Goal: Task Accomplishment & Management: Use online tool/utility

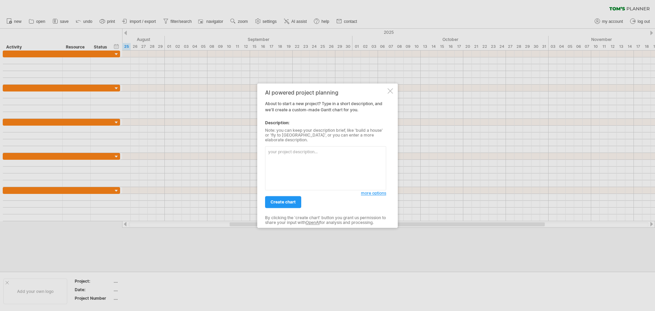
click at [300, 153] on textarea at bounding box center [325, 168] width 121 height 44
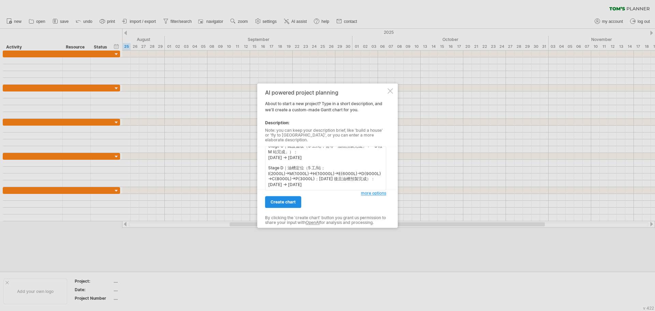
type textarea "鋼構預製（60 工）：[DATE] → [DATE] 油槽預製（90 工）：[DATE] → [DATE] Stage A｜板模/綁鐵/灌漿（3 工/站；I(…"
click at [291, 201] on span "create chart" at bounding box center [282, 201] width 25 height 5
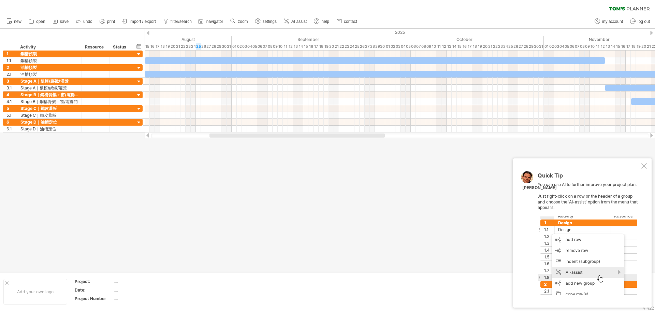
drag, startPoint x: 331, startPoint y: 135, endPoint x: 326, endPoint y: 140, distance: 7.5
click at [326, 140] on div "Trying to reach [DOMAIN_NAME] Connected again... 0% clear filter new 1" at bounding box center [327, 155] width 655 height 311
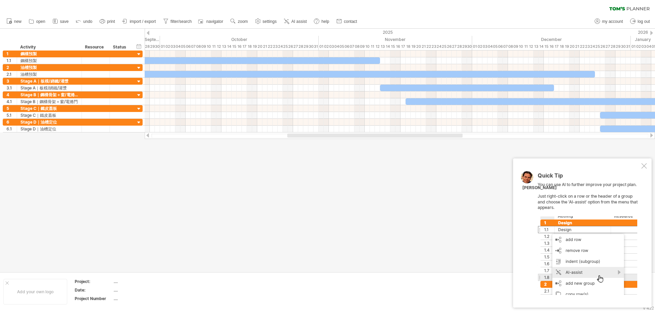
drag, startPoint x: 321, startPoint y: 134, endPoint x: 398, endPoint y: 143, distance: 77.9
click at [398, 143] on div "Trying to reach [DOMAIN_NAME] Connected again... 0% clear filter new 1" at bounding box center [327, 155] width 655 height 311
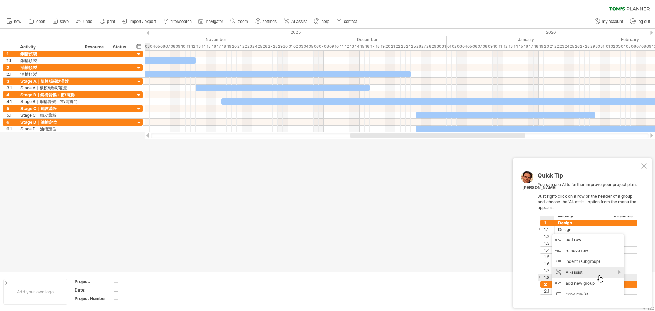
drag, startPoint x: 446, startPoint y: 134, endPoint x: 509, endPoint y: 141, distance: 63.2
click at [509, 141] on div "Trying to reach [DOMAIN_NAME] Connected again... 0% clear filter new 1" at bounding box center [327, 155] width 655 height 311
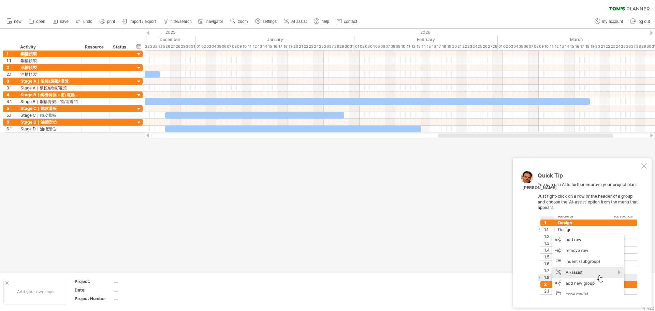
drag, startPoint x: 401, startPoint y: 134, endPoint x: 488, endPoint y: 140, distance: 87.1
click at [488, 140] on div "Trying to reach [DOMAIN_NAME] Connected again... 0% clear filter new 1" at bounding box center [327, 155] width 655 height 311
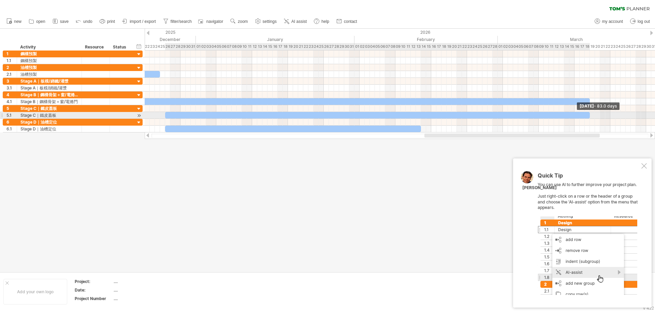
drag, startPoint x: 344, startPoint y: 115, endPoint x: 589, endPoint y: 116, distance: 244.8
click at [589, 116] on span at bounding box center [589, 115] width 3 height 6
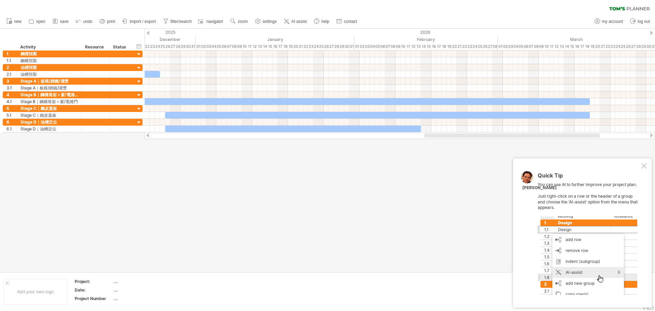
drag, startPoint x: 273, startPoint y: 137, endPoint x: 292, endPoint y: 143, distance: 18.9
click at [292, 143] on div "Trying to reach [DOMAIN_NAME] Connected again... 0% clear filter new 1" at bounding box center [327, 155] width 655 height 311
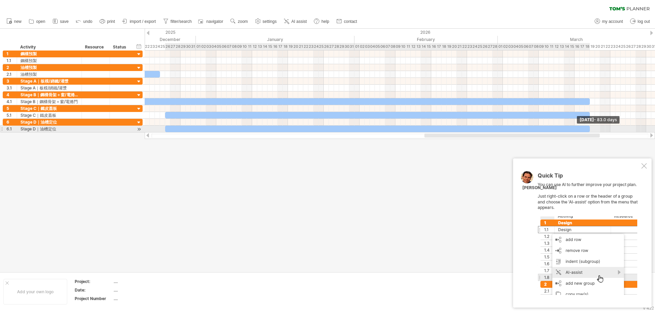
drag, startPoint x: 421, startPoint y: 128, endPoint x: 590, endPoint y: 128, distance: 168.4
click at [590, 128] on span at bounding box center [589, 128] width 3 height 6
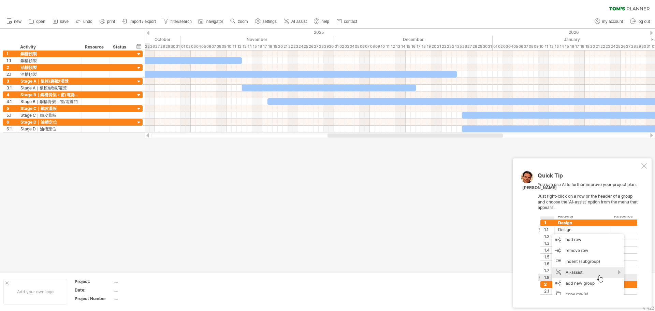
drag, startPoint x: 446, startPoint y: 137, endPoint x: 346, endPoint y: 153, distance: 101.2
click at [347, 152] on div "Trying to reach [DOMAIN_NAME] Connected again... 0% clear filter new 1" at bounding box center [327, 155] width 655 height 311
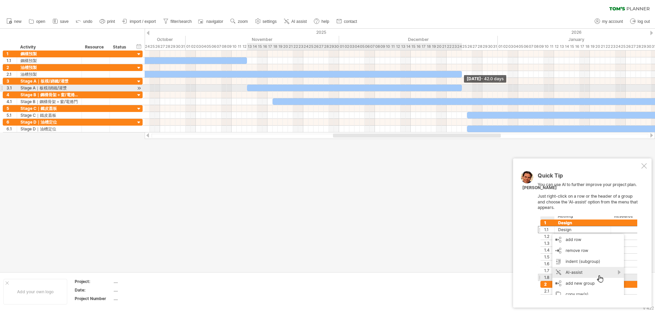
drag, startPoint x: 421, startPoint y: 89, endPoint x: 463, endPoint y: 88, distance: 41.3
click at [463, 88] on span at bounding box center [461, 88] width 3 height 6
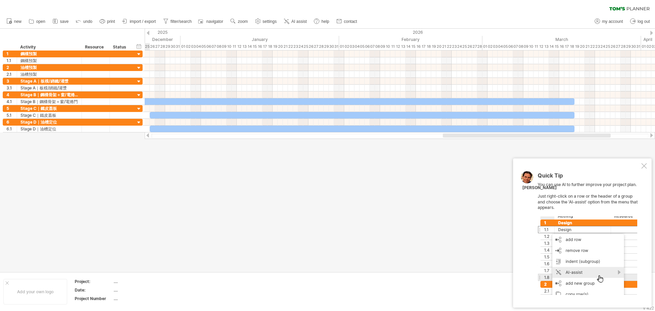
drag, startPoint x: 433, startPoint y: 136, endPoint x: 543, endPoint y: 154, distance: 111.2
click at [543, 154] on div "Trying to reach [DOMAIN_NAME] Connected again... 0% clear filter new 1" at bounding box center [327, 155] width 655 height 311
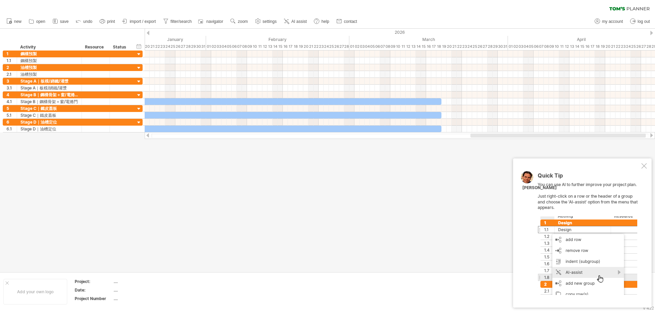
drag, startPoint x: 574, startPoint y: 136, endPoint x: 618, endPoint y: 140, distance: 43.8
click at [618, 140] on div "Trying to reach [DOMAIN_NAME] Connected again... 0% clear filter new 1" at bounding box center [327, 155] width 655 height 311
drag, startPoint x: 527, startPoint y: 137, endPoint x: 573, endPoint y: 140, distance: 45.8
click at [573, 140] on div "Trying to reach [DOMAIN_NAME] Connected again... 0% clear filter new 1" at bounding box center [327, 155] width 655 height 311
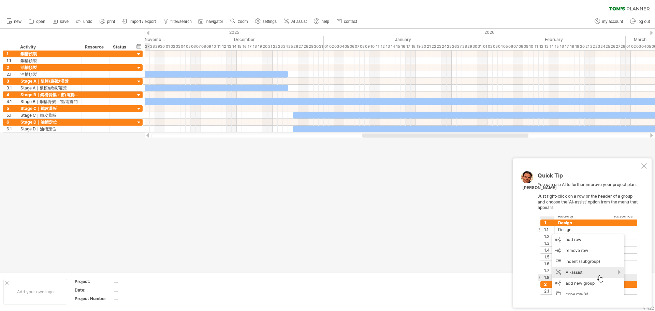
drag, startPoint x: 573, startPoint y: 137, endPoint x: 488, endPoint y: 142, distance: 85.4
click at [488, 142] on div "Trying to reach [DOMAIN_NAME] Connected again... 0% clear filter new 1" at bounding box center [327, 155] width 655 height 311
click at [129, 103] on div at bounding box center [121, 101] width 22 height 6
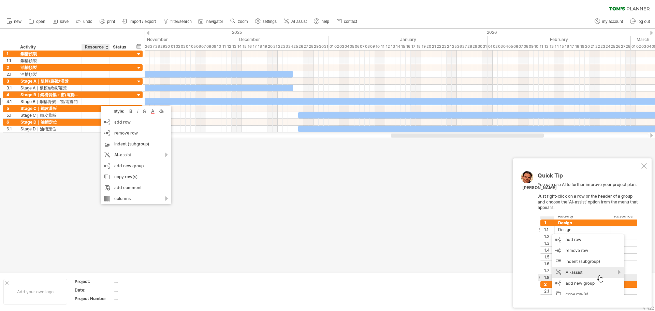
click at [203, 180] on div at bounding box center [327, 150] width 655 height 243
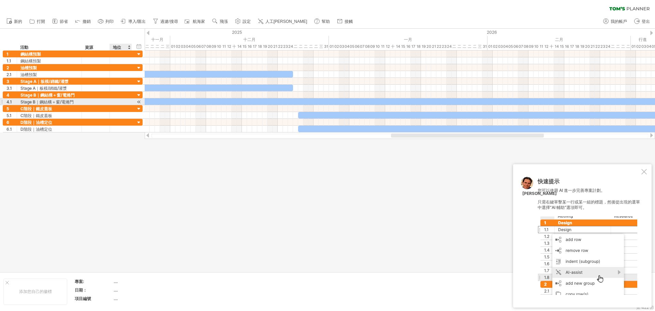
click at [139, 101] on div at bounding box center [139, 101] width 6 height 7
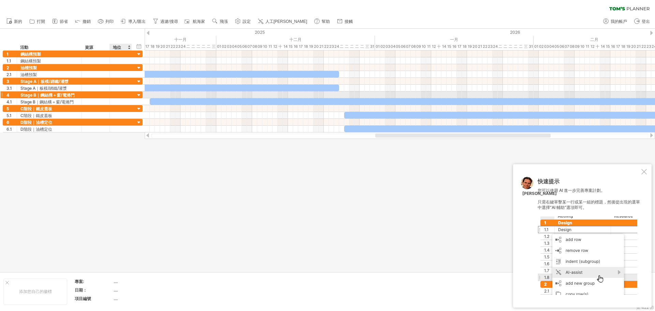
click at [140, 95] on div at bounding box center [139, 95] width 6 height 6
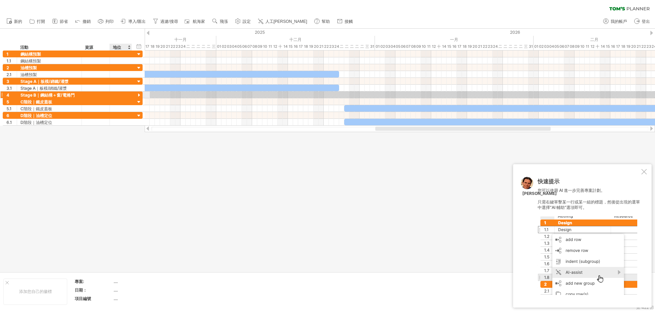
click at [140, 95] on div at bounding box center [139, 95] width 6 height 6
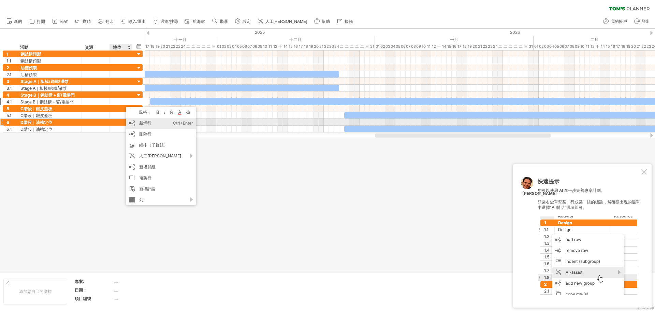
click at [165, 123] on div "新增行 Ctrl+Enter Cmd+回車" at bounding box center [161, 123] width 70 height 11
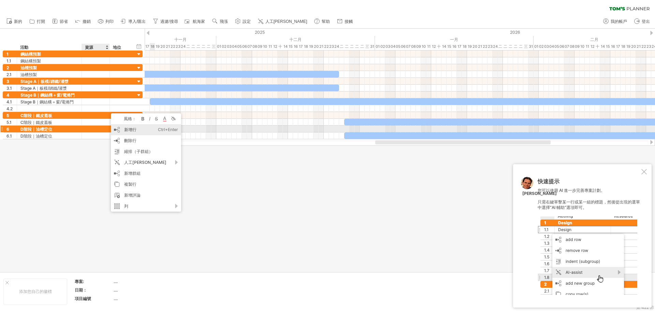
click at [135, 127] on font "新增行" at bounding box center [130, 129] width 12 height 5
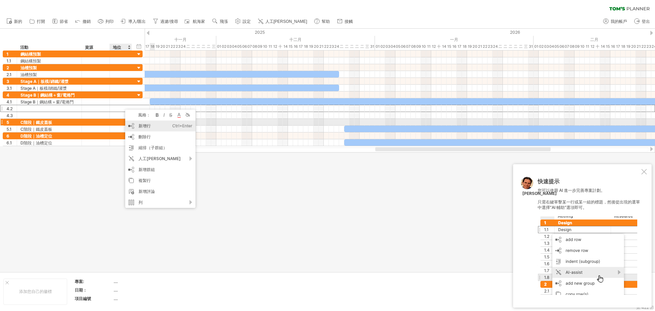
click at [141, 123] on font "新增行" at bounding box center [144, 125] width 12 height 5
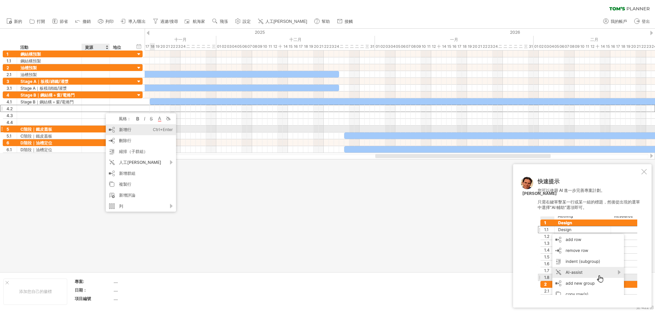
click at [131, 132] on font "新增行" at bounding box center [125, 129] width 12 height 5
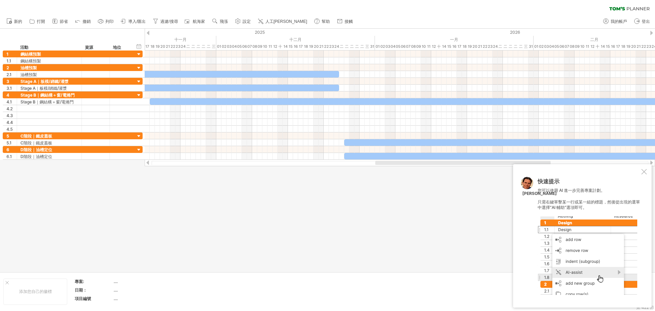
click at [643, 172] on div at bounding box center [643, 171] width 5 height 5
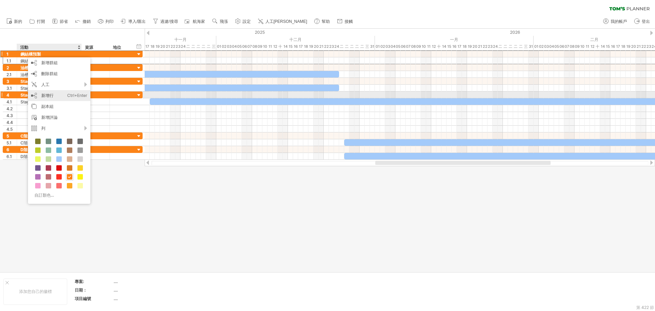
click at [56, 96] on div "新增行 Ctrl+Enter Cmd+回車" at bounding box center [59, 95] width 62 height 11
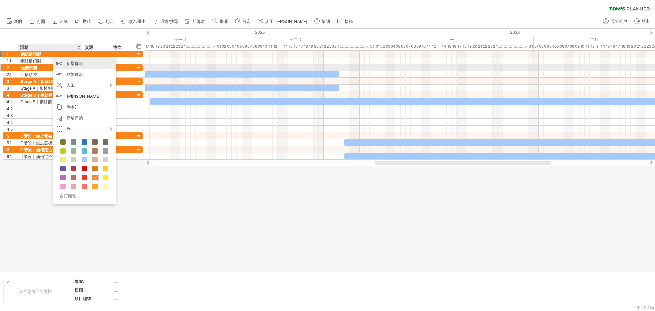
click at [75, 65] on font "新增群組" at bounding box center [74, 63] width 16 height 5
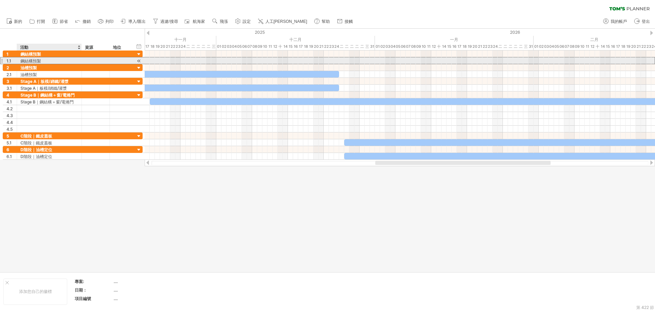
click at [67, 63] on div "鋼結構預製" at bounding box center [49, 60] width 58 height 6
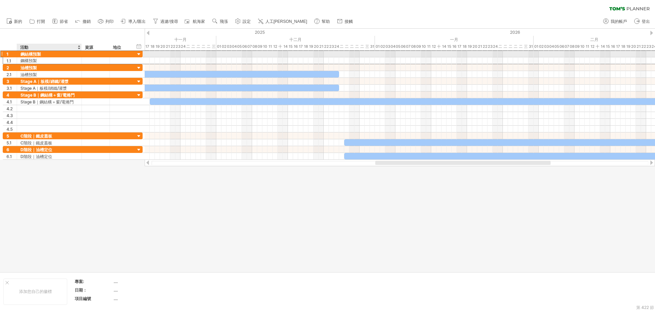
click at [68, 54] on div "鋼結構預製" at bounding box center [49, 53] width 58 height 6
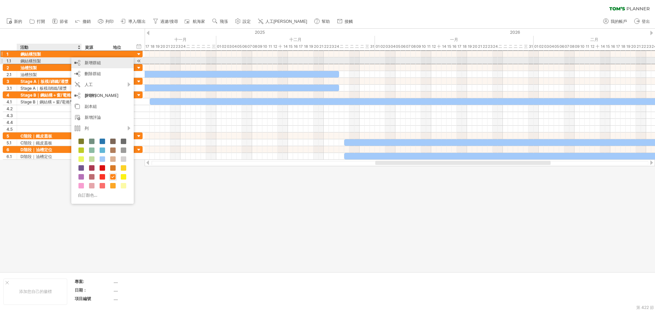
click at [102, 64] on div "新增群組" at bounding box center [102, 62] width 62 height 11
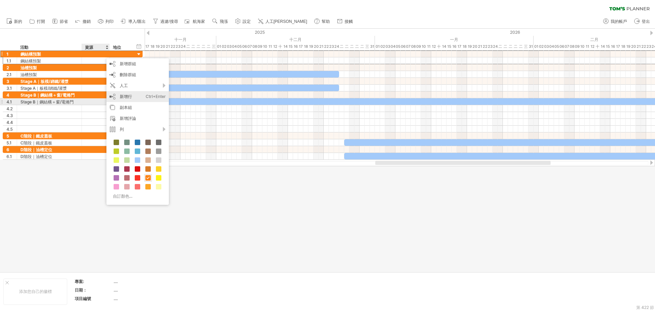
click at [135, 100] on div "新增行 Ctrl+Enter Cmd+回車" at bounding box center [137, 96] width 62 height 11
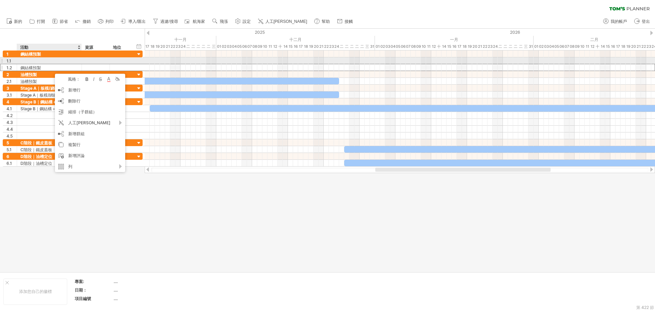
click at [38, 60] on div at bounding box center [49, 60] width 58 height 6
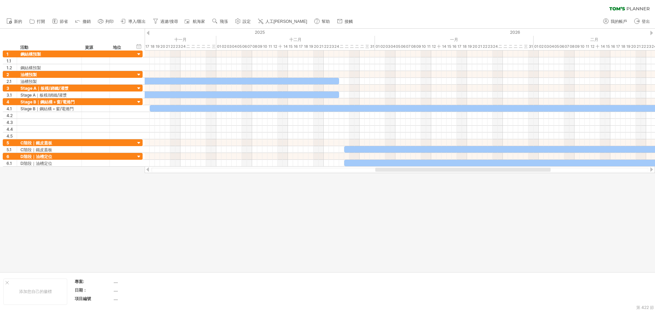
drag, startPoint x: 74, startPoint y: 23, endPoint x: 74, endPoint y: 27, distance: 4.4
click at [74, 26] on ul "新的" at bounding box center [179, 21] width 352 height 14
click at [73, 32] on div "隱藏開始/結束/持續時間 顯示開始/結束/持續時間 ******** 活動 ******** 資源 ****** 地位" at bounding box center [72, 40] width 145 height 22
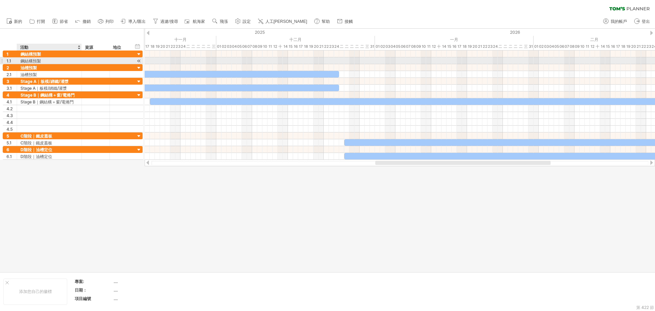
click at [79, 61] on div at bounding box center [80, 60] width 3 height 7
click at [72, 62] on div "鋼結構預製" at bounding box center [49, 60] width 58 height 6
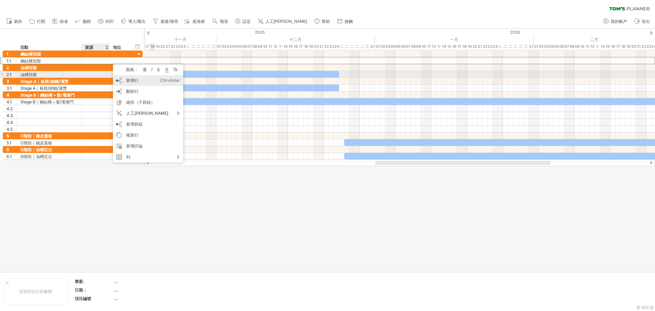
click at [127, 77] on div "新增行 Ctrl+Enter Cmd+回車" at bounding box center [148, 80] width 70 height 11
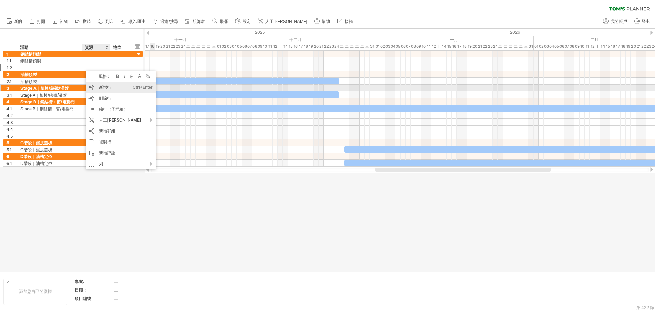
click at [107, 86] on font "新增行" at bounding box center [105, 87] width 12 height 5
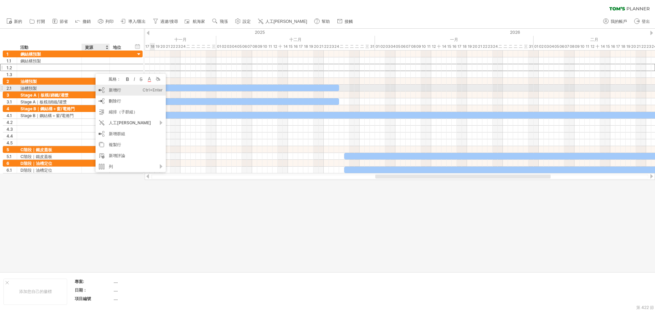
click at [109, 88] on font "新增行" at bounding box center [115, 89] width 12 height 5
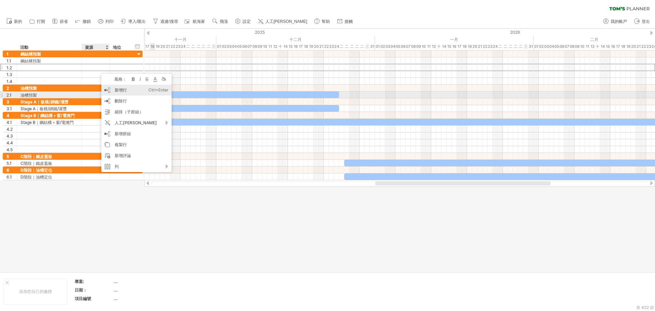
click at [121, 93] on div "新增行 Ctrl+Enter Cmd+回車" at bounding box center [136, 90] width 70 height 11
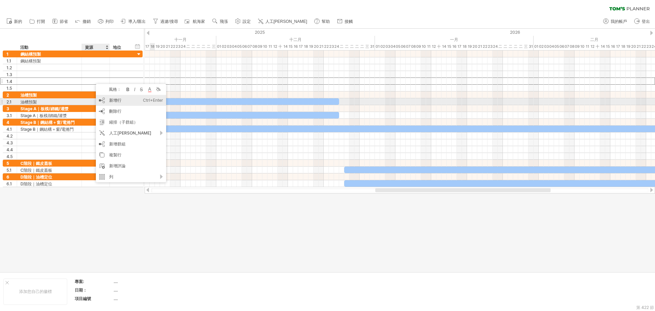
click at [113, 100] on font "新增行" at bounding box center [115, 100] width 12 height 5
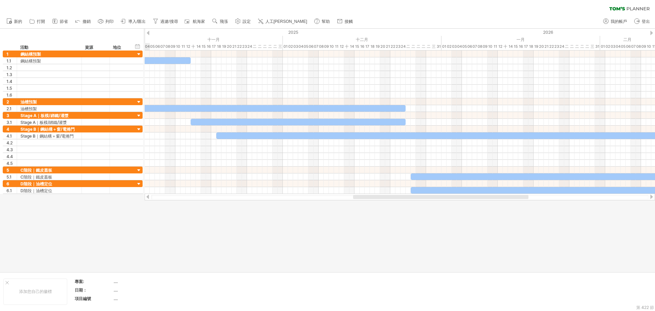
drag, startPoint x: 385, startPoint y: 196, endPoint x: 363, endPoint y: 207, distance: 24.9
click at [363, 207] on div "嘗試造訪 [DOMAIN_NAME] 再次連接... 0% 清除過濾器 新的" at bounding box center [327, 155] width 655 height 311
drag, startPoint x: 374, startPoint y: 194, endPoint x: 363, endPoint y: 200, distance: 12.7
click at [357, 202] on div "嘗試造訪 [DOMAIN_NAME] 再次連接... 0% 清除過濾器 新的" at bounding box center [327, 155] width 655 height 311
click at [361, 200] on div "嘗試造訪 [DOMAIN_NAME] 再次連接... 0% 清除過濾器 新的" at bounding box center [327, 155] width 655 height 311
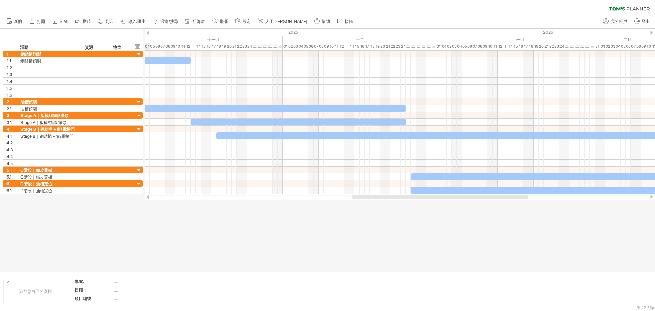
drag, startPoint x: 363, startPoint y: 199, endPoint x: 359, endPoint y: 199, distance: 3.8
click at [359, 200] on div at bounding box center [400, 196] width 510 height 7
drag, startPoint x: 359, startPoint y: 199, endPoint x: 320, endPoint y: 196, distance: 39.3
click at [346, 203] on div "嘗試造訪 [DOMAIN_NAME] 再次連接... 0% 清除過濾器 新的" at bounding box center [327, 155] width 655 height 311
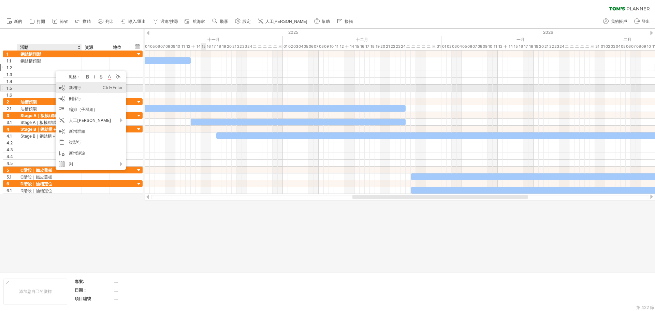
click at [84, 89] on div "新增行 Ctrl+Enter Cmd+回車" at bounding box center [91, 87] width 70 height 11
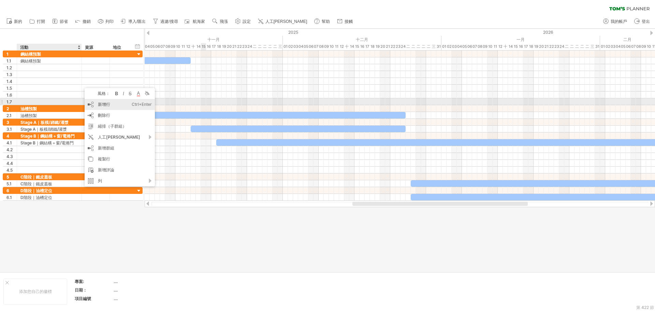
click at [98, 102] on div "新增行 Ctrl+Enter Cmd+回車" at bounding box center [120, 104] width 70 height 11
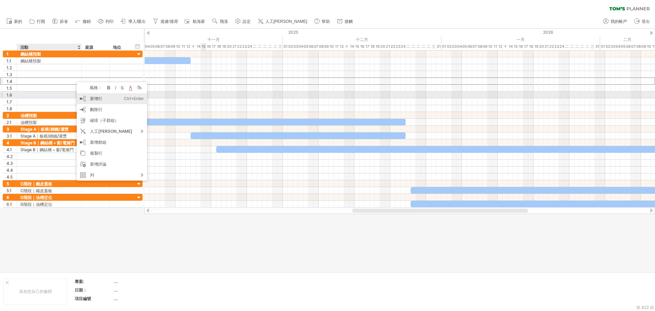
click at [98, 98] on font "新增行" at bounding box center [96, 98] width 12 height 5
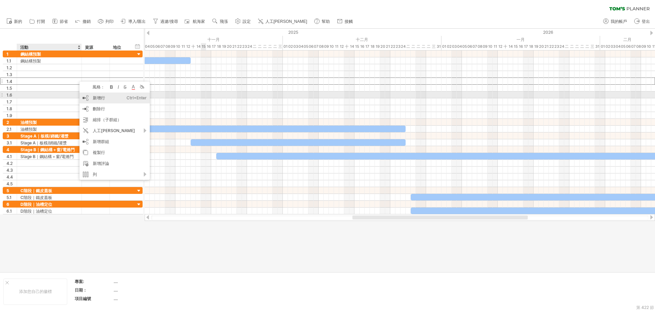
click at [94, 94] on div "新增行 Ctrl+Enter Cmd+回車" at bounding box center [114, 97] width 70 height 11
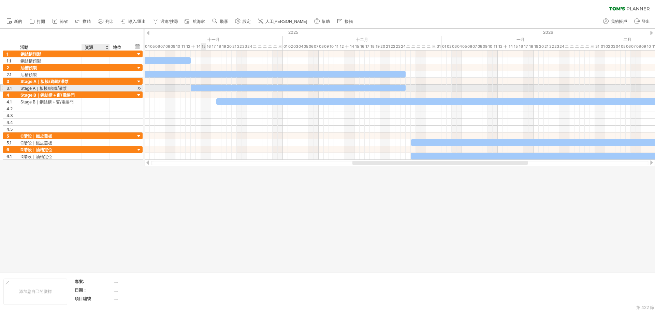
click at [92, 86] on div at bounding box center [95, 88] width 21 height 6
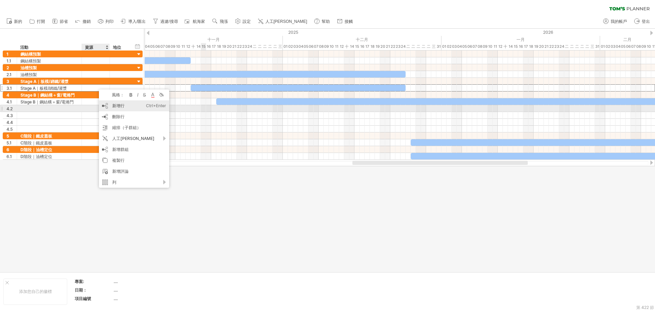
click at [123, 108] on div "新增行 Ctrl+Enter Cmd+回車" at bounding box center [134, 105] width 70 height 11
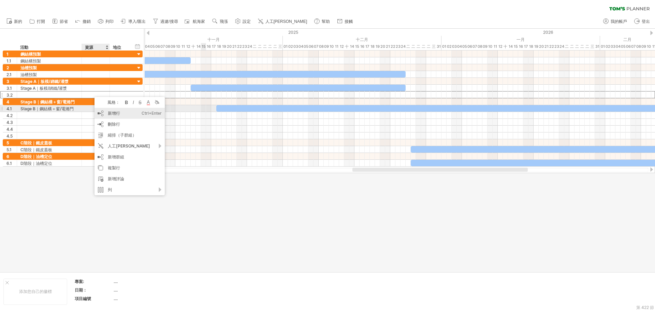
click at [106, 109] on div "新增行 Ctrl+Enter Cmd+回車" at bounding box center [129, 113] width 70 height 11
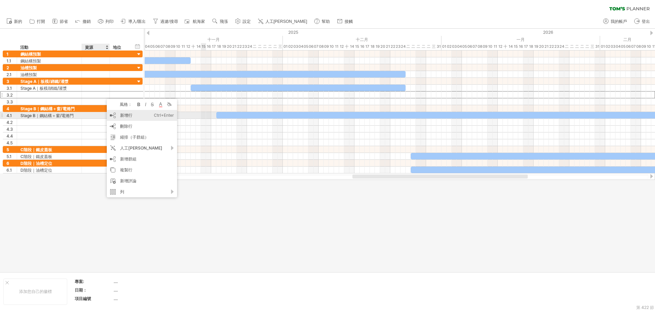
click at [119, 115] on div "新增行 Ctrl+Enter Cmd+回車" at bounding box center [142, 115] width 70 height 11
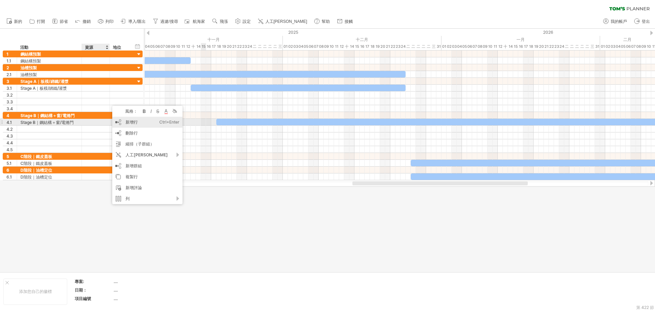
click at [126, 118] on div "新增行 Ctrl+Enter Cmd+回車" at bounding box center [147, 122] width 70 height 11
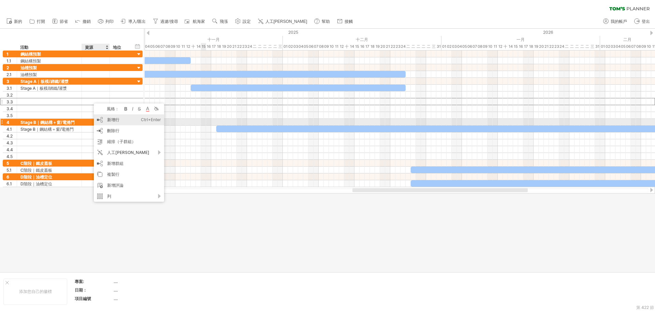
drag, startPoint x: 108, startPoint y: 120, endPoint x: 106, endPoint y: 116, distance: 4.7
click at [108, 119] on font "新增行" at bounding box center [113, 119] width 12 height 5
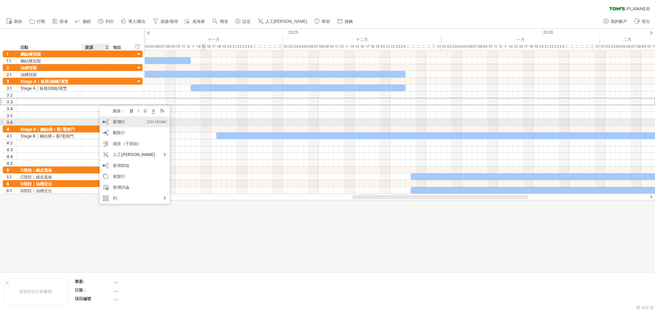
drag, startPoint x: 119, startPoint y: 121, endPoint x: 94, endPoint y: 104, distance: 30.0
click at [119, 121] on font "新增行" at bounding box center [119, 121] width 12 height 5
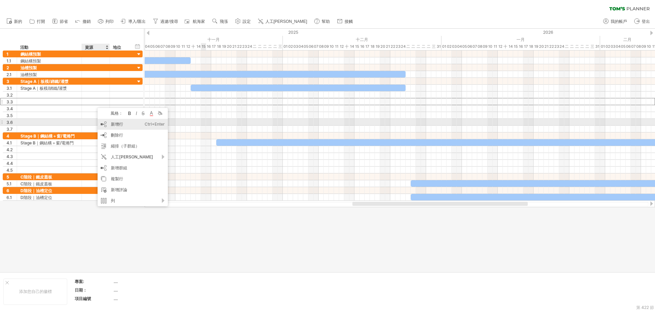
click at [111, 121] on div "新增行 Ctrl+Enter Cmd+回車" at bounding box center [133, 124] width 70 height 11
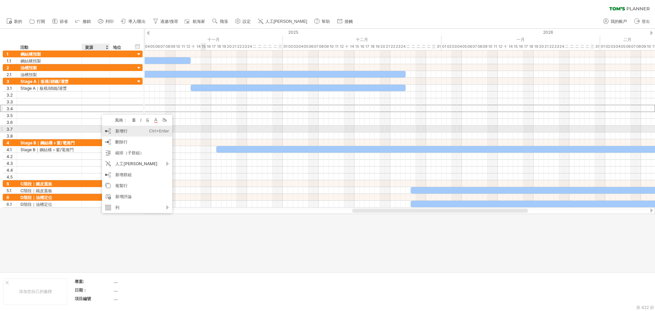
click at [119, 129] on font "新增行" at bounding box center [121, 130] width 12 height 5
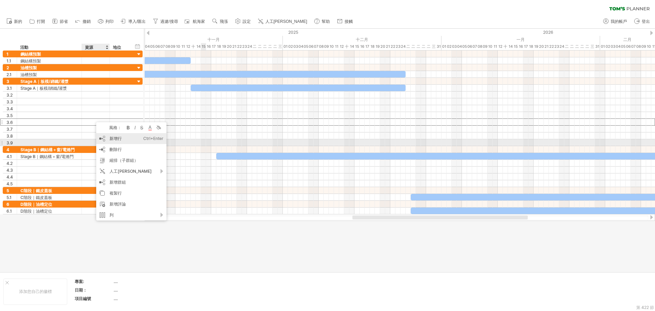
click at [120, 142] on div "新增行 Ctrl+Enter Cmd+回車" at bounding box center [131, 138] width 70 height 11
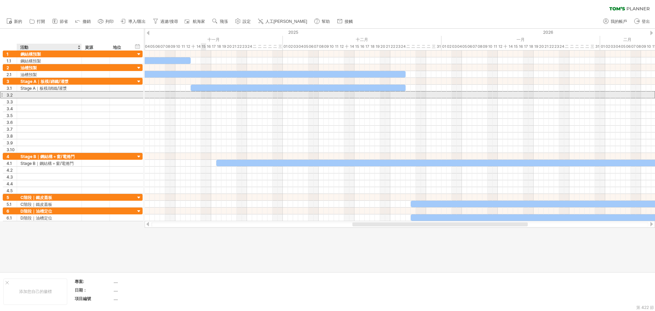
click at [42, 96] on div at bounding box center [49, 94] width 58 height 6
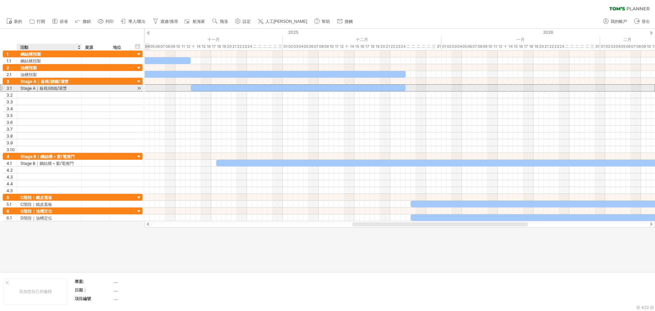
click at [70, 89] on div "Stage A｜板模/綁鐵/灌漿" at bounding box center [49, 88] width 58 height 6
click at [33, 88] on input "**********" at bounding box center [49, 88] width 58 height 6
click at [36, 89] on input "**********" at bounding box center [49, 88] width 58 height 6
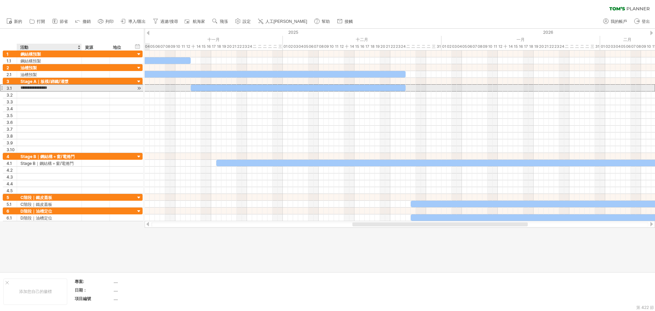
drag, startPoint x: 36, startPoint y: 89, endPoint x: 24, endPoint y: 91, distance: 12.1
click at [24, 91] on input "**********" at bounding box center [49, 88] width 58 height 6
click at [33, 87] on input "**********" at bounding box center [49, 88] width 58 height 6
click at [35, 87] on input "**********" at bounding box center [49, 88] width 58 height 6
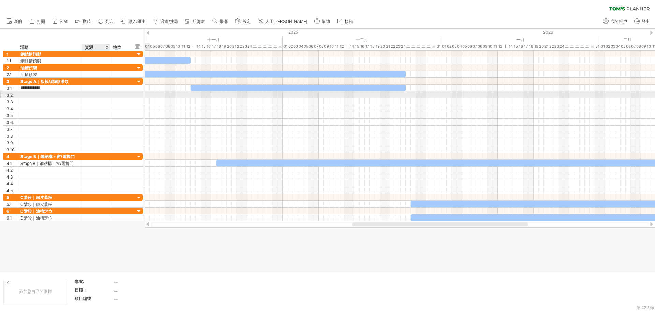
type input "**********"
type input "*"
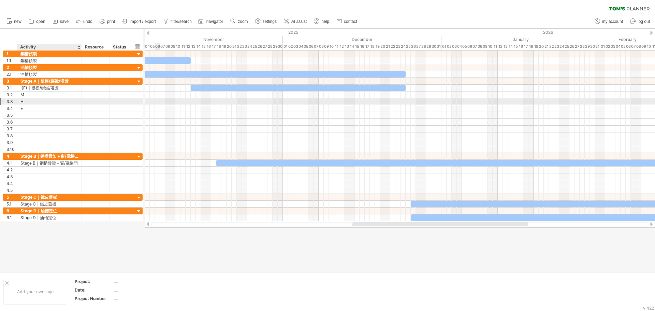
click at [31, 99] on div "H" at bounding box center [49, 101] width 58 height 6
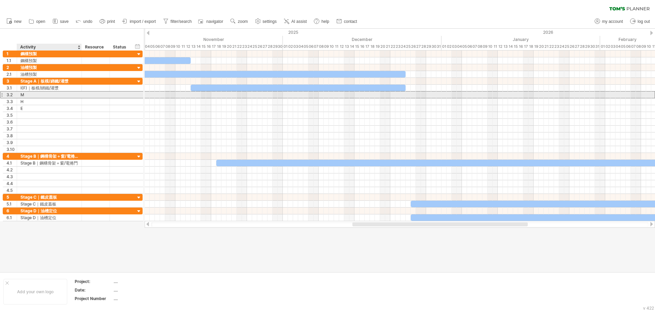
click at [30, 98] on div "M" at bounding box center [49, 94] width 58 height 6
type input "*"
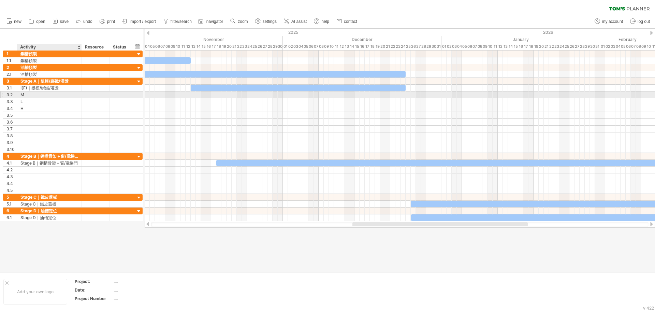
type input "*"
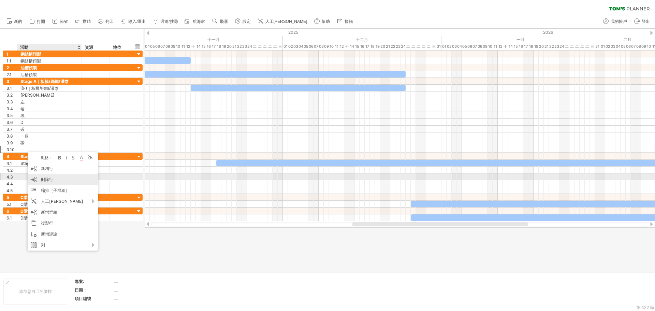
click at [56, 177] on div "刪除行 刪除選取的行" at bounding box center [63, 179] width 70 height 11
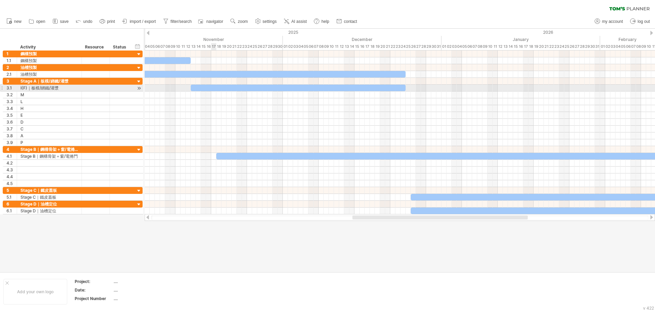
click at [216, 88] on div at bounding box center [298, 88] width 215 height 6
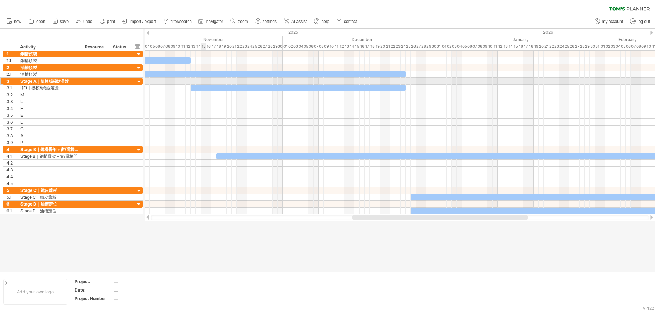
click at [202, 78] on div at bounding box center [400, 81] width 510 height 7
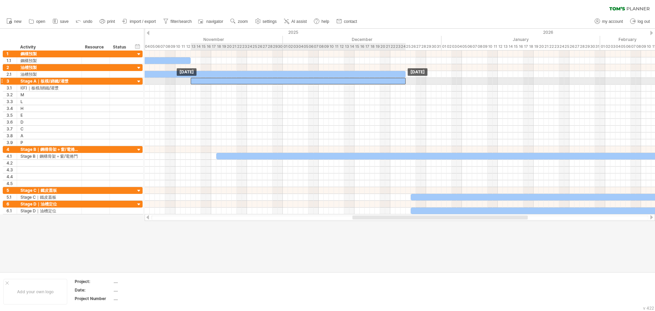
drag, startPoint x: 206, startPoint y: 88, endPoint x: 205, endPoint y: 83, distance: 5.2
drag, startPoint x: 200, startPoint y: 89, endPoint x: 201, endPoint y: 82, distance: 6.9
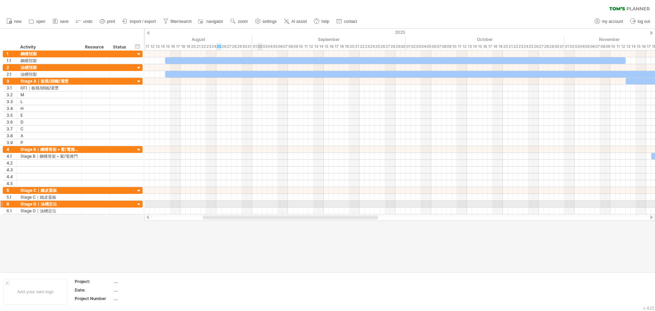
drag, startPoint x: 409, startPoint y: 218, endPoint x: 256, endPoint y: 187, distance: 156.1
click at [258, 202] on div "Trying to reach [DOMAIN_NAME] Connected again... 0% clear filter new 1" at bounding box center [327, 155] width 655 height 311
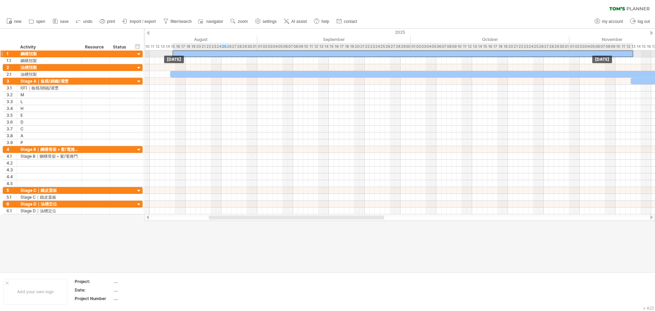
drag, startPoint x: 183, startPoint y: 60, endPoint x: 184, endPoint y: 56, distance: 4.6
drag, startPoint x: 184, startPoint y: 60, endPoint x: 184, endPoint y: 56, distance: 4.4
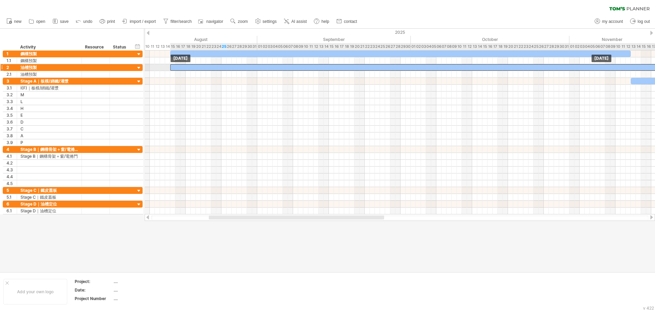
drag, startPoint x: 184, startPoint y: 74, endPoint x: 184, endPoint y: 68, distance: 5.5
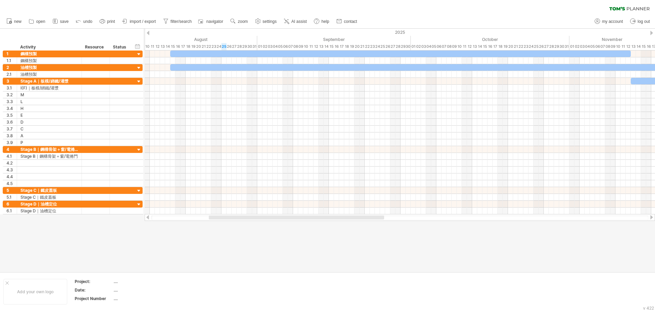
drag, startPoint x: 302, startPoint y: 220, endPoint x: 324, endPoint y: 220, distance: 21.1
click at [324, 220] on div at bounding box center [400, 217] width 510 height 7
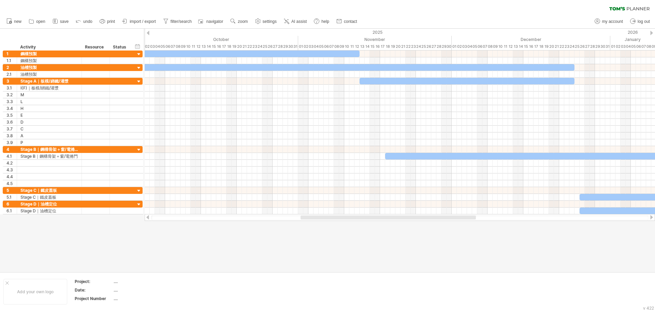
drag, startPoint x: 327, startPoint y: 219, endPoint x: 418, endPoint y: 222, distance: 91.4
click at [418, 222] on div "Trying to reach [DOMAIN_NAME] Connected again... 0% clear filter new 1" at bounding box center [327, 155] width 655 height 311
click at [324, 241] on div at bounding box center [327, 150] width 655 height 243
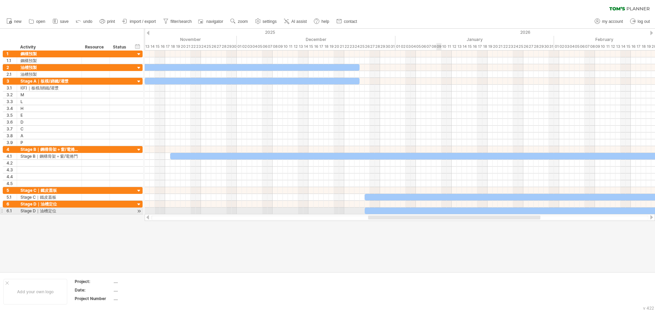
drag, startPoint x: 362, startPoint y: 218, endPoint x: 436, endPoint y: 209, distance: 74.2
click at [436, 209] on div "Trying to reach [DOMAIN_NAME] Connected again... 0% clear filter new 1" at bounding box center [327, 155] width 655 height 311
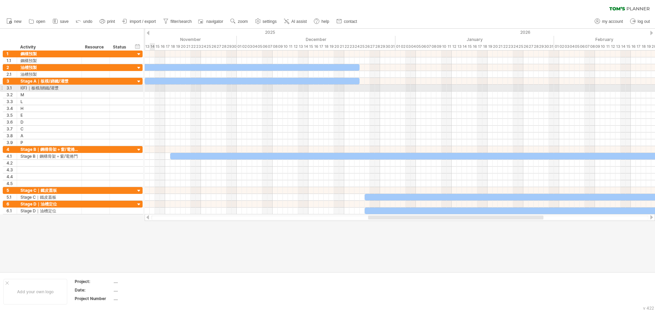
click at [151, 85] on div at bounding box center [400, 88] width 510 height 7
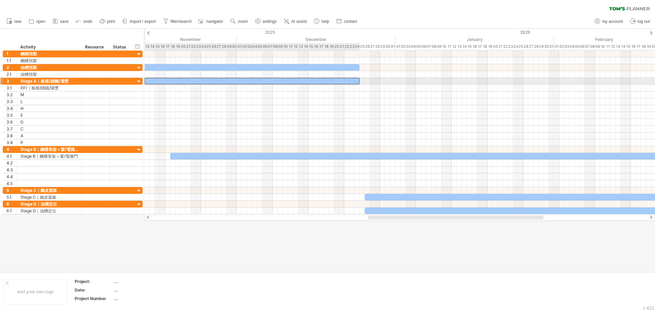
click at [195, 83] on div at bounding box center [252, 81] width 215 height 6
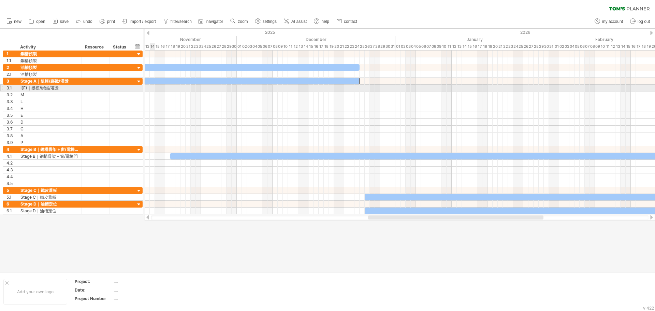
click at [151, 86] on div at bounding box center [400, 88] width 510 height 7
click at [149, 87] on div at bounding box center [400, 88] width 510 height 7
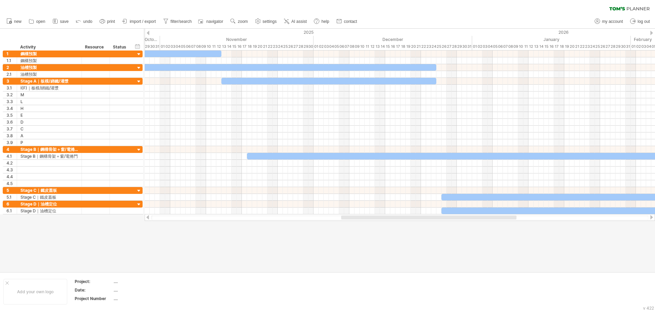
drag, startPoint x: 376, startPoint y: 216, endPoint x: 350, endPoint y: 223, distance: 28.0
click at [350, 223] on div "Trying to reach [DOMAIN_NAME] Connected again... 0% clear filter new 1" at bounding box center [327, 155] width 655 height 311
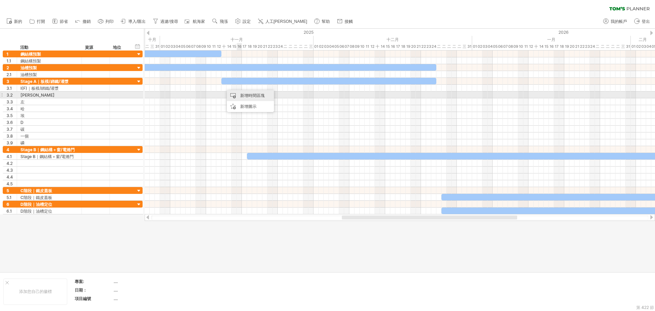
click at [261, 97] on font "新增時間區塊" at bounding box center [252, 95] width 25 height 5
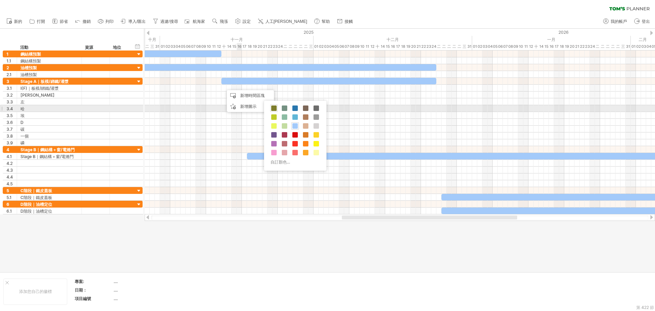
click at [274, 106] on span at bounding box center [273, 107] width 5 height 5
